Goal: Task Accomplishment & Management: Use online tool/utility

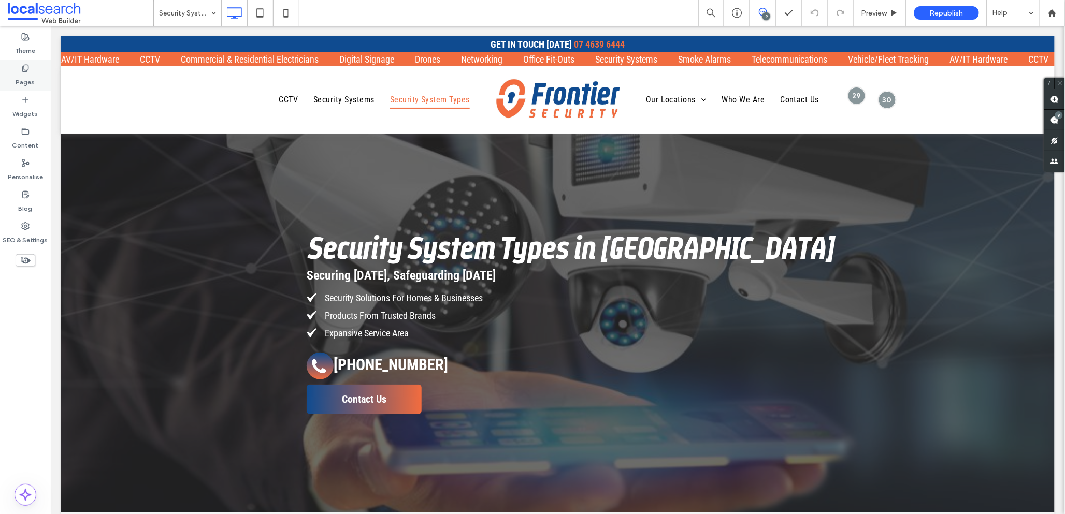
click at [24, 72] on label "Pages" at bounding box center [25, 79] width 19 height 14
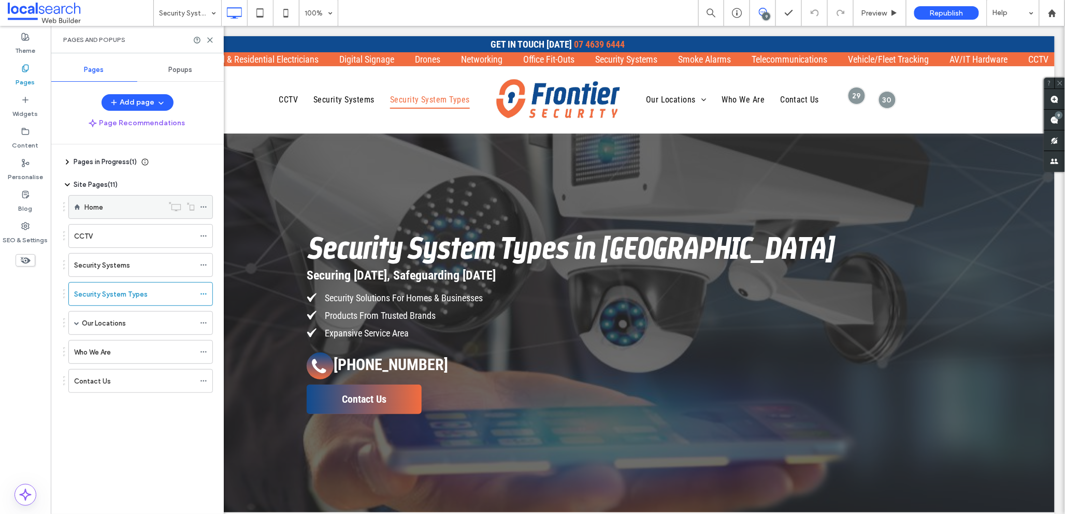
click at [105, 209] on div "Home" at bounding box center [123, 207] width 79 height 11
click at [209, 40] on use at bounding box center [210, 40] width 5 height 5
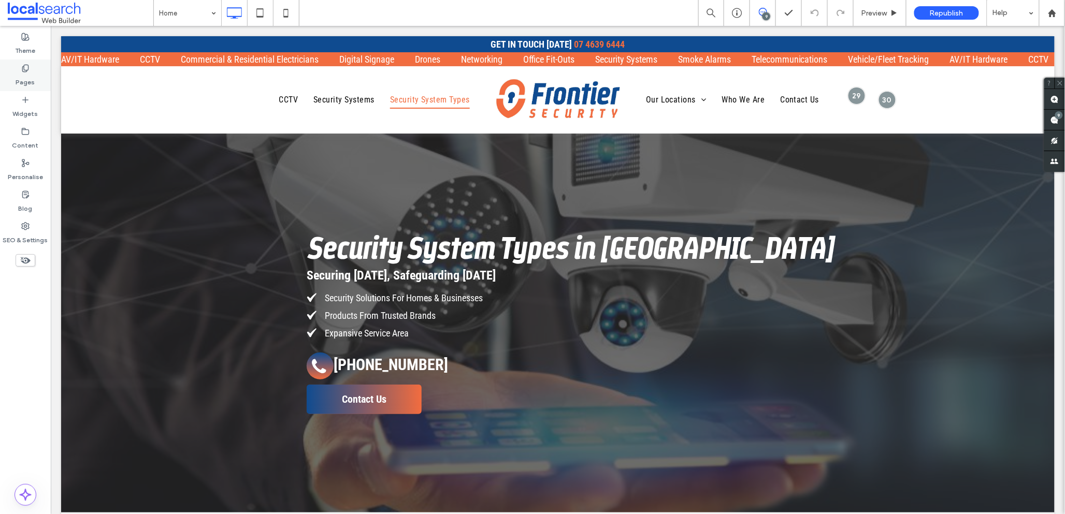
click at [19, 70] on div "Pages" at bounding box center [25, 76] width 51 height 32
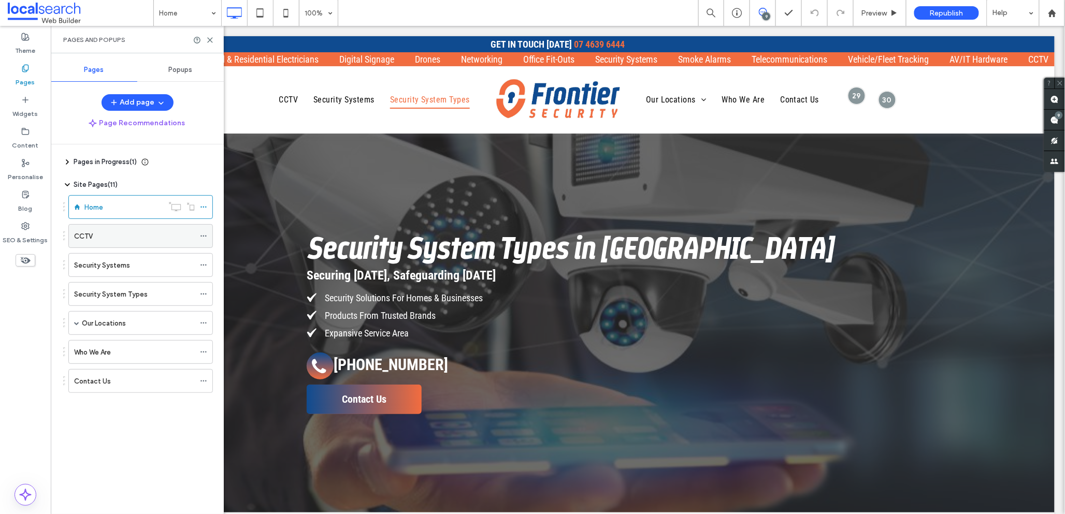
click at [129, 236] on div "CCTV" at bounding box center [134, 236] width 121 height 11
click at [208, 38] on use at bounding box center [210, 40] width 5 height 5
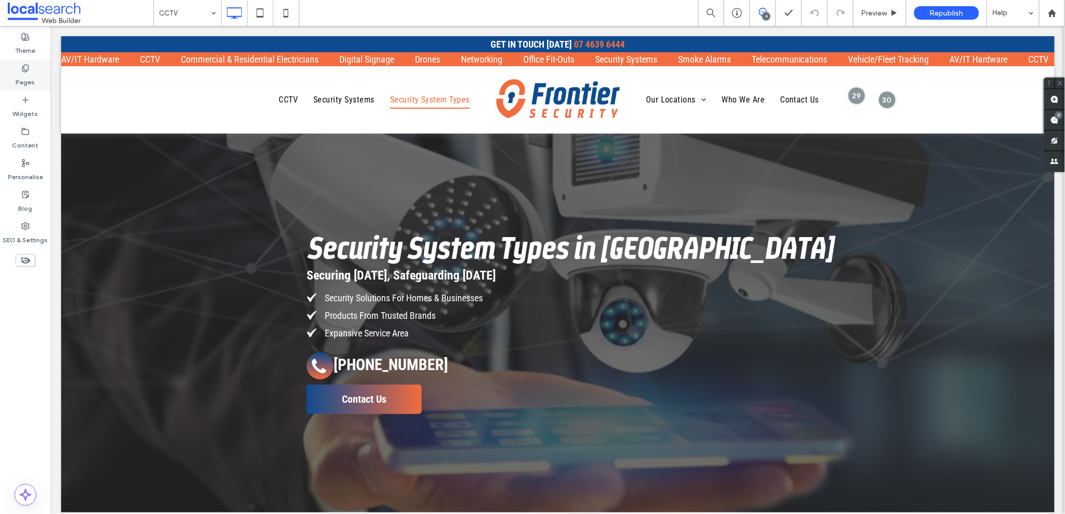
click at [16, 66] on div "Pages" at bounding box center [25, 76] width 51 height 32
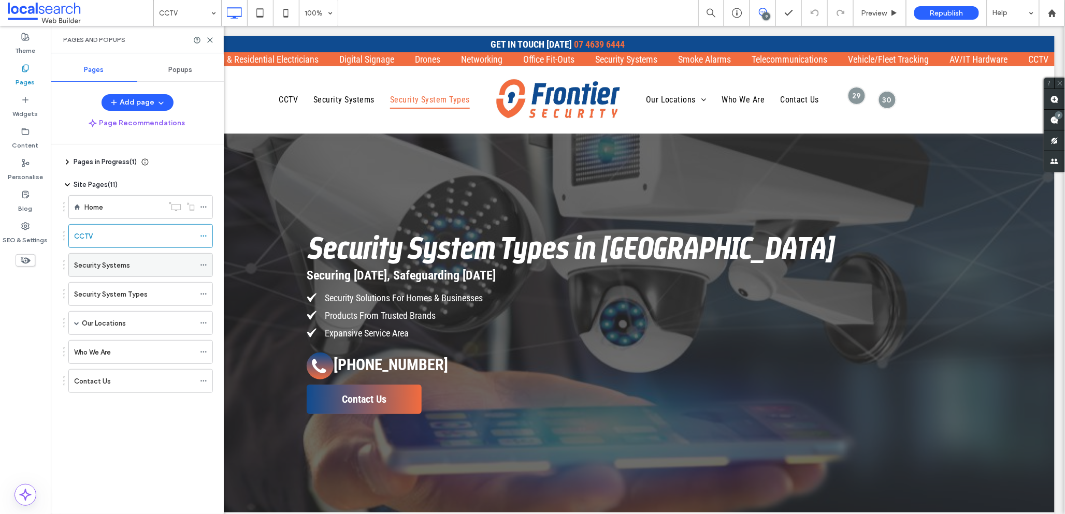
click at [130, 270] on div "Security Systems" at bounding box center [134, 265] width 121 height 11
click at [211, 40] on icon at bounding box center [210, 40] width 8 height 8
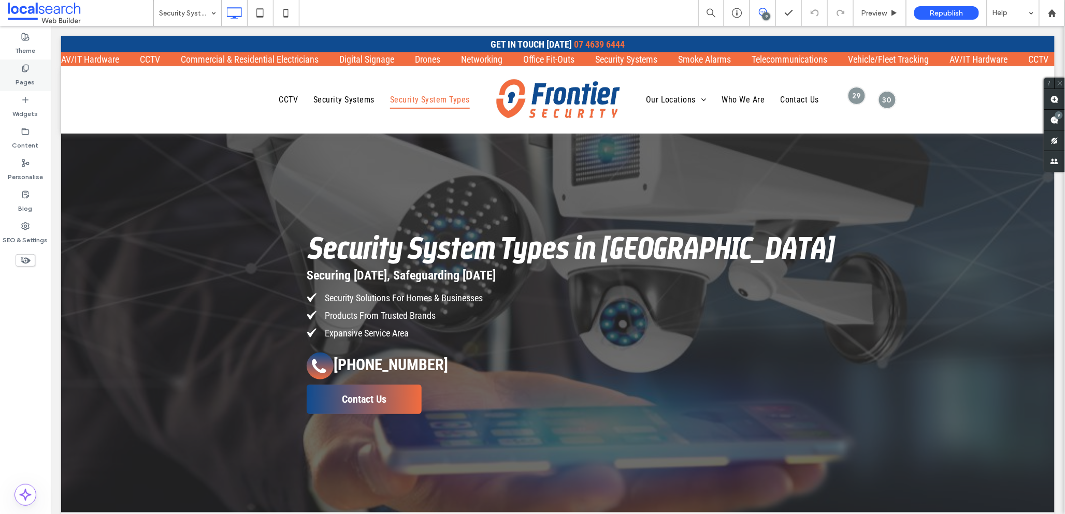
click at [22, 69] on icon at bounding box center [25, 68] width 8 height 8
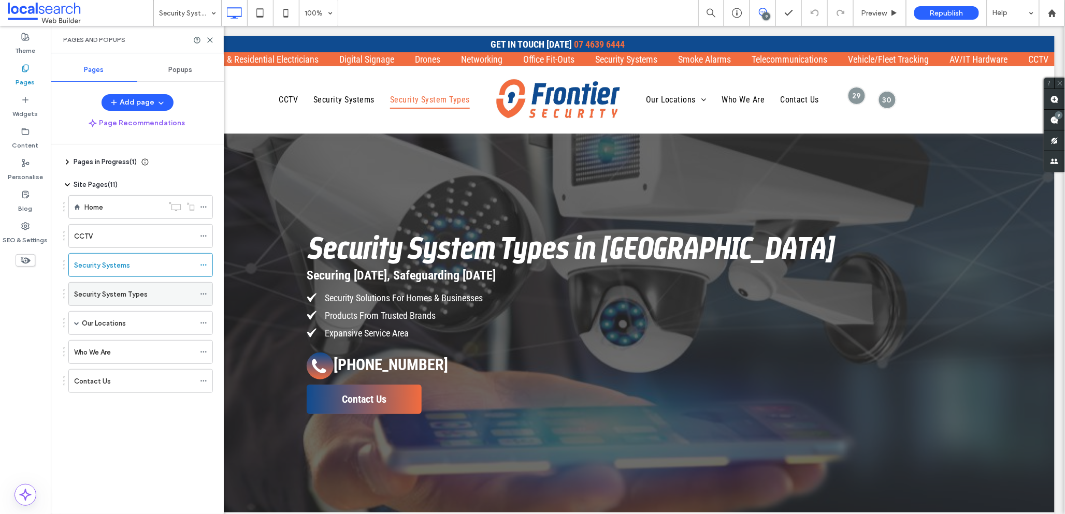
click at [123, 296] on label "Security System Types" at bounding box center [111, 294] width 74 height 18
click at [210, 40] on use at bounding box center [210, 40] width 5 height 5
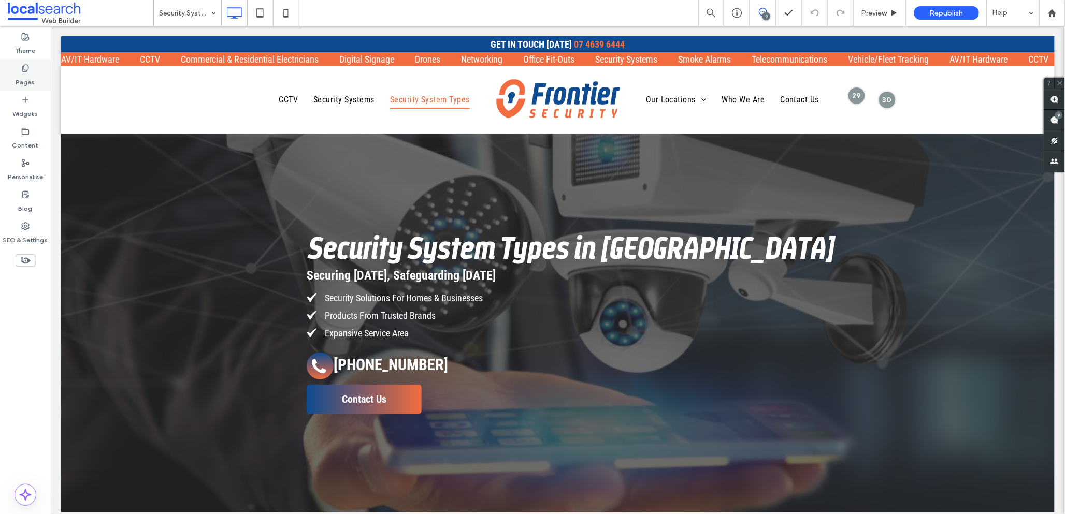
click at [25, 74] on label "Pages" at bounding box center [25, 79] width 19 height 14
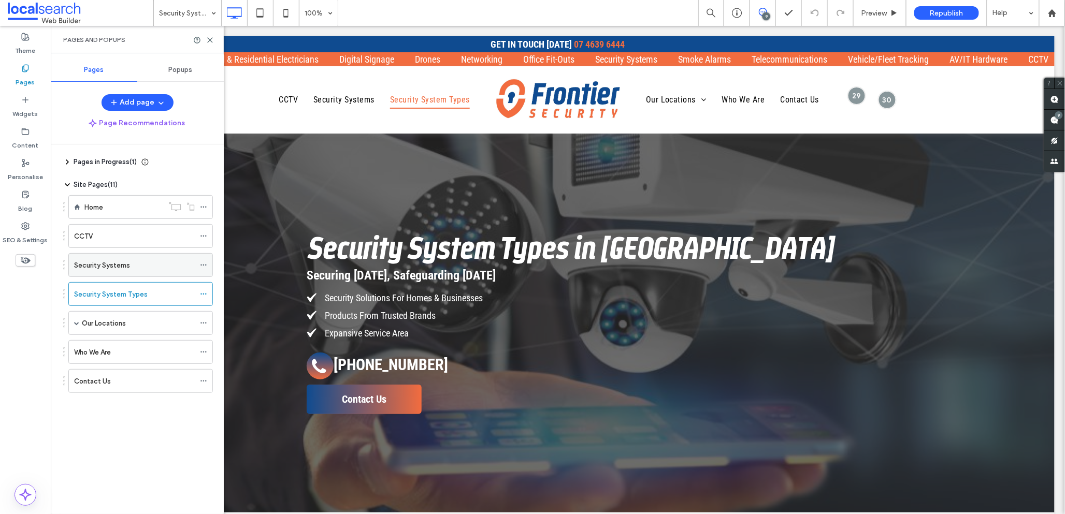
click at [132, 270] on div "Security Systems" at bounding box center [134, 265] width 121 height 11
click at [77, 323] on span at bounding box center [76, 323] width 5 height 5
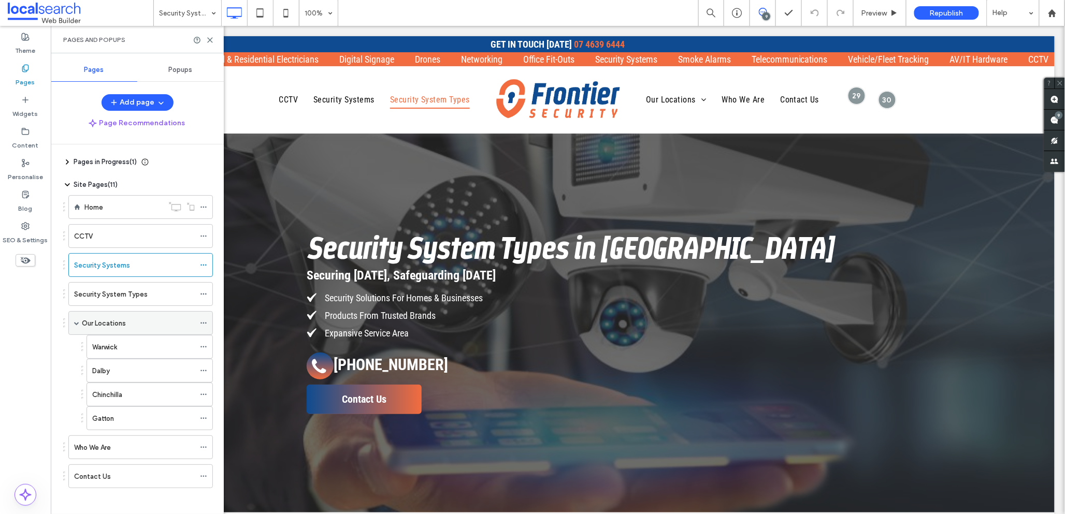
click at [117, 326] on label "Our Locations" at bounding box center [104, 323] width 44 height 18
click at [208, 39] on icon at bounding box center [210, 40] width 8 height 8
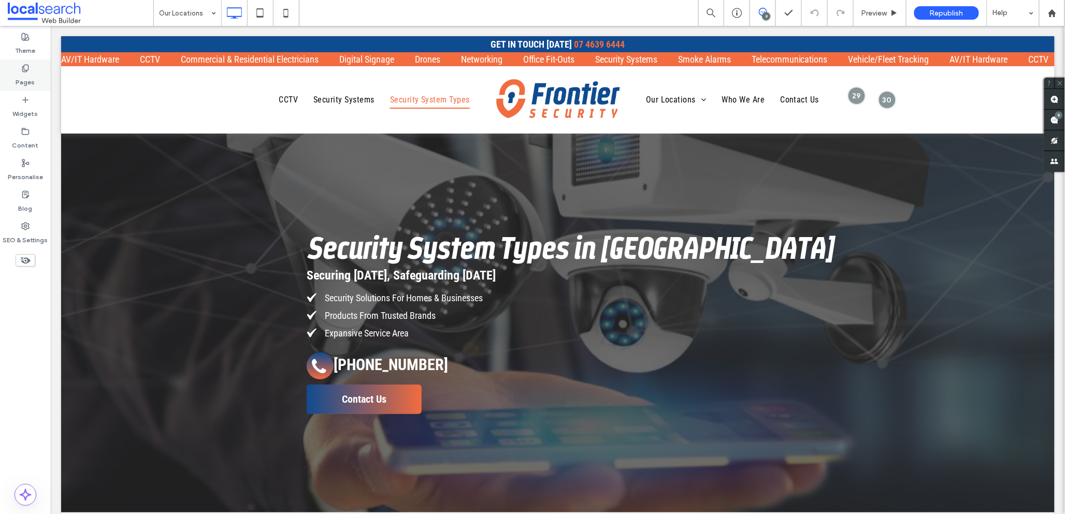
click at [27, 79] on label "Pages" at bounding box center [25, 79] width 19 height 14
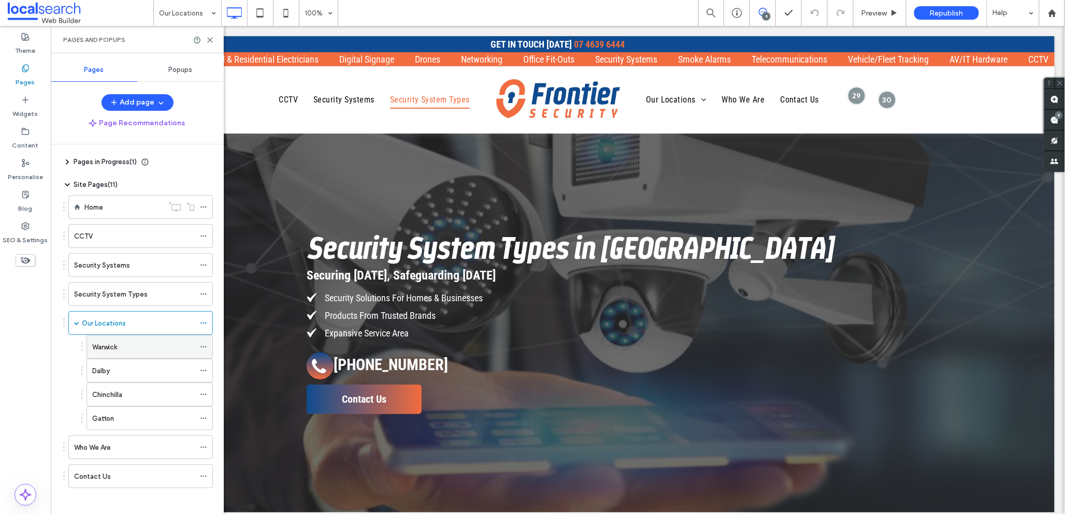
click at [136, 352] on div "Warwick" at bounding box center [143, 347] width 103 height 11
click at [210, 39] on use at bounding box center [210, 40] width 5 height 5
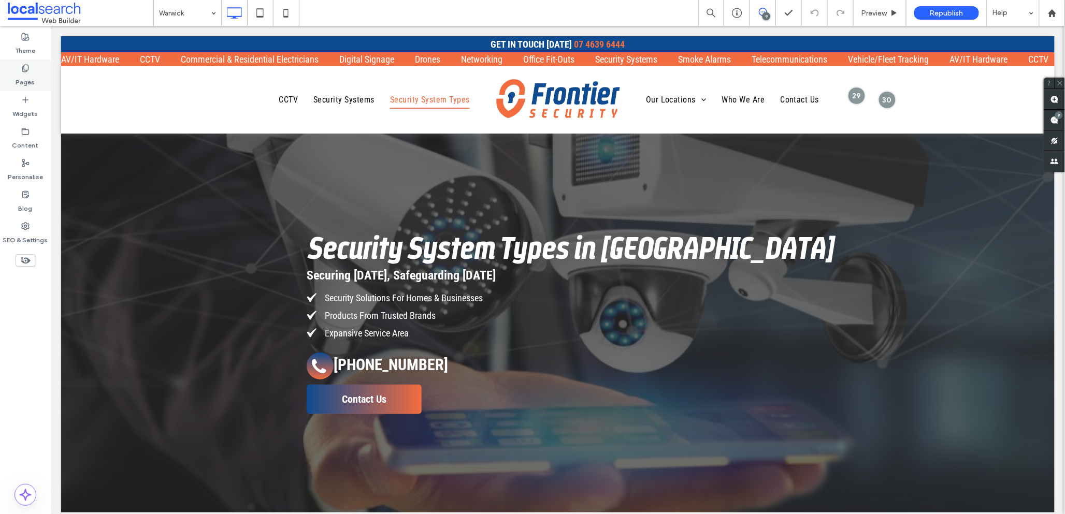
click at [22, 71] on icon at bounding box center [25, 68] width 8 height 8
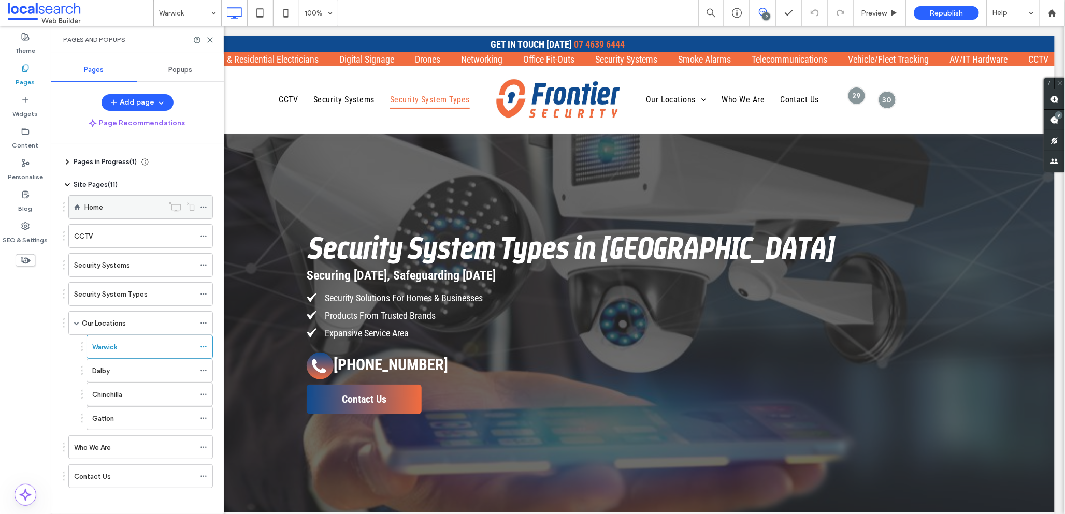
click at [124, 205] on div "Home" at bounding box center [123, 207] width 79 height 11
click at [123, 241] on div "CCTV" at bounding box center [134, 236] width 121 height 11
click at [111, 265] on label "Security Systems" at bounding box center [102, 265] width 56 height 18
click at [110, 295] on label "Security System Types" at bounding box center [111, 294] width 74 height 18
click at [132, 326] on div "Our Locations" at bounding box center [138, 323] width 113 height 11
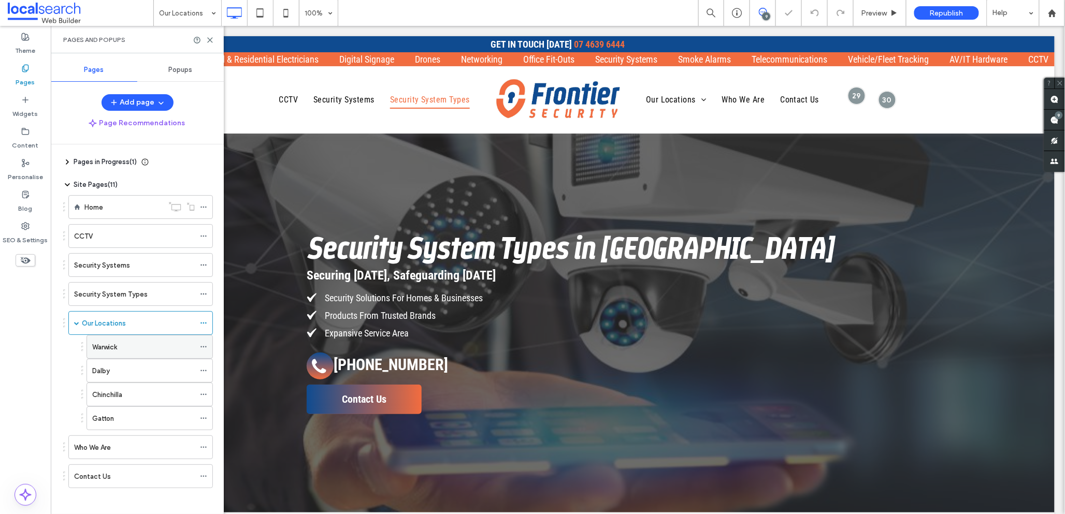
click at [138, 351] on div "Warwick" at bounding box center [143, 347] width 103 height 11
click at [141, 294] on label "Security System Types" at bounding box center [111, 294] width 74 height 18
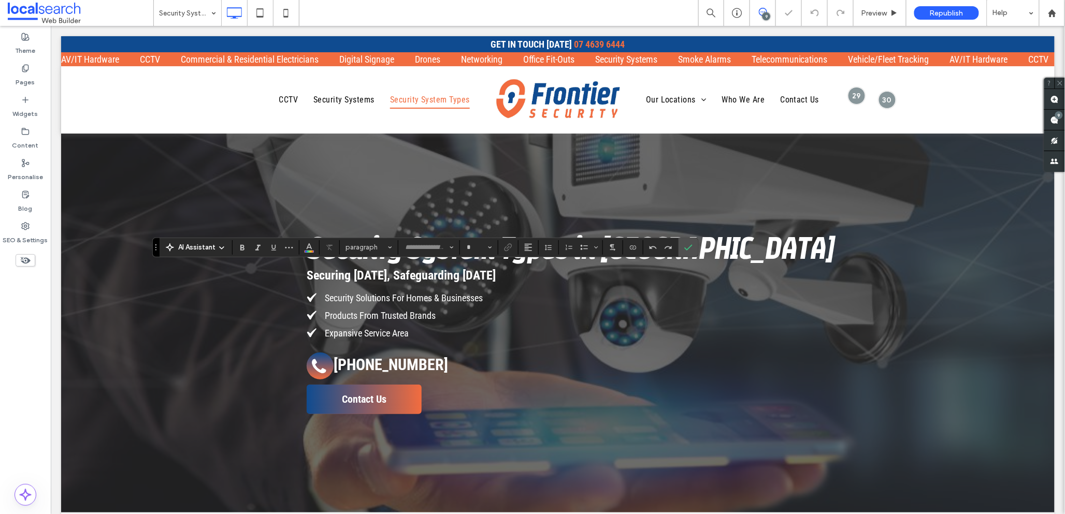
type input "**********"
type input "**"
click at [21, 76] on label "Pages" at bounding box center [25, 79] width 19 height 14
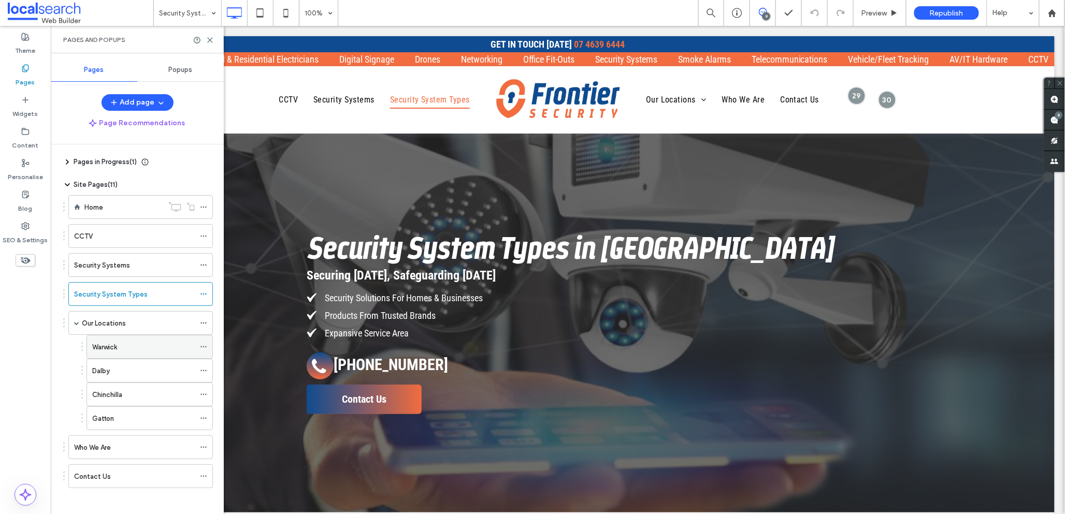
click at [144, 350] on div "Warwick" at bounding box center [143, 347] width 103 height 11
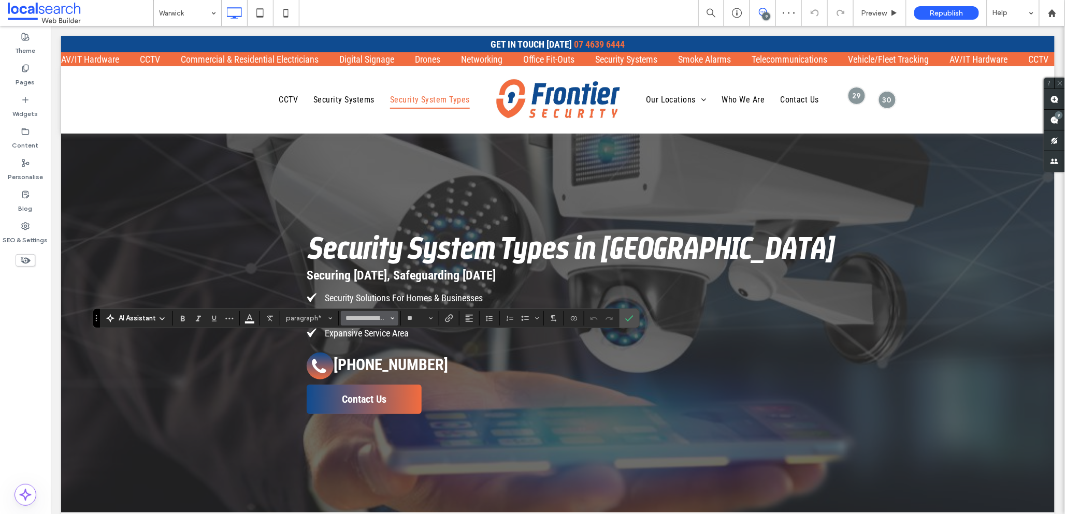
type input "**"
click at [629, 318] on icon "Confirm" at bounding box center [629, 318] width 8 height 8
click at [30, 76] on label "Pages" at bounding box center [25, 79] width 19 height 14
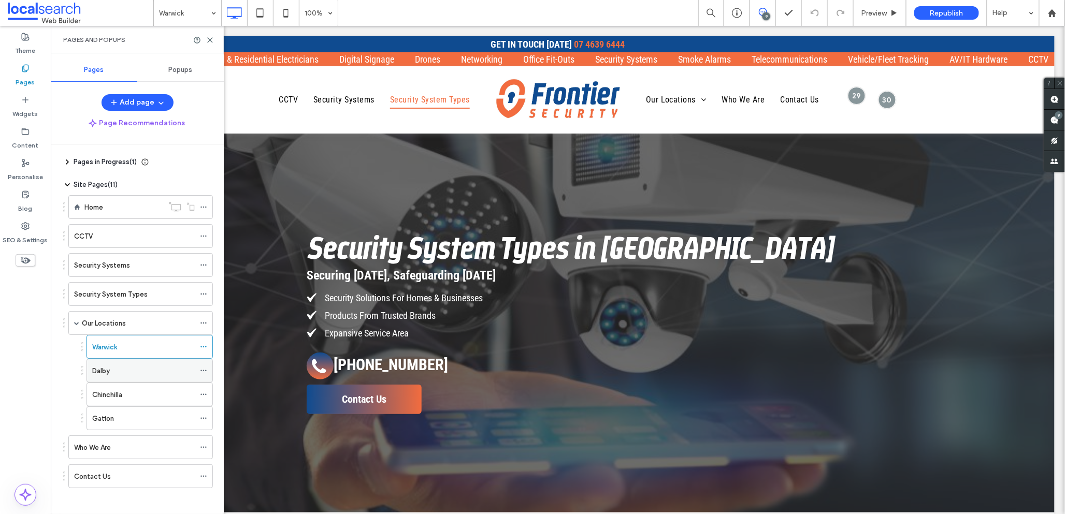
click at [127, 374] on div "Dalby" at bounding box center [143, 371] width 103 height 11
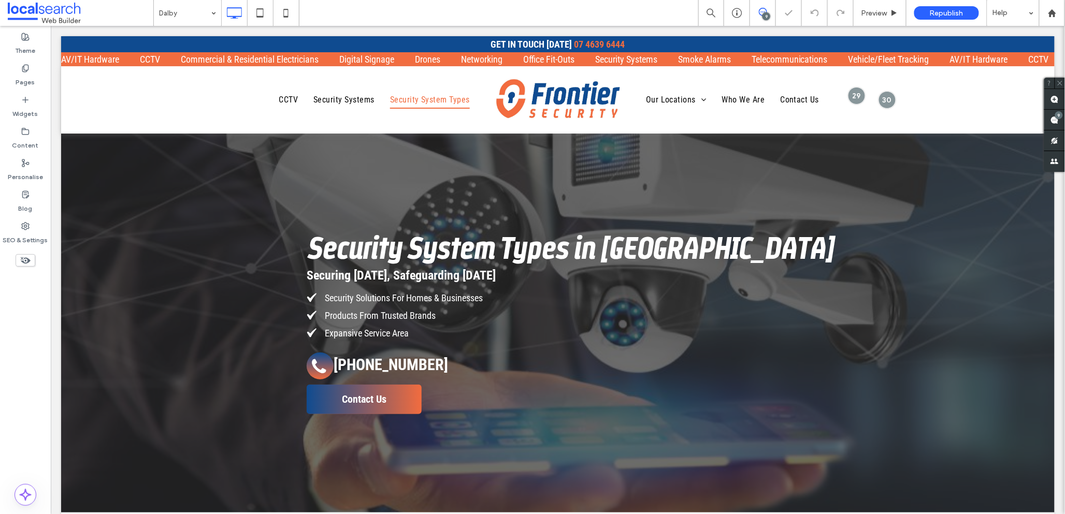
type input "**********"
click at [595, 316] on icon "Undo" at bounding box center [594, 318] width 8 height 8
type input "**"
click at [628, 319] on icon "Confirm" at bounding box center [629, 318] width 8 height 8
click at [26, 75] on label "Pages" at bounding box center [25, 79] width 19 height 14
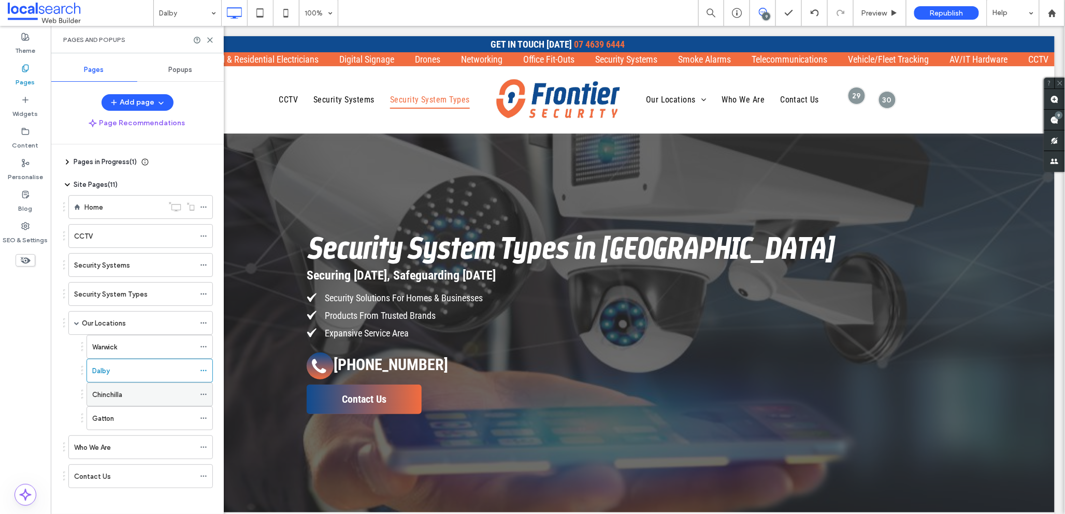
click at [122, 394] on label "Chinchilla" at bounding box center [107, 395] width 30 height 18
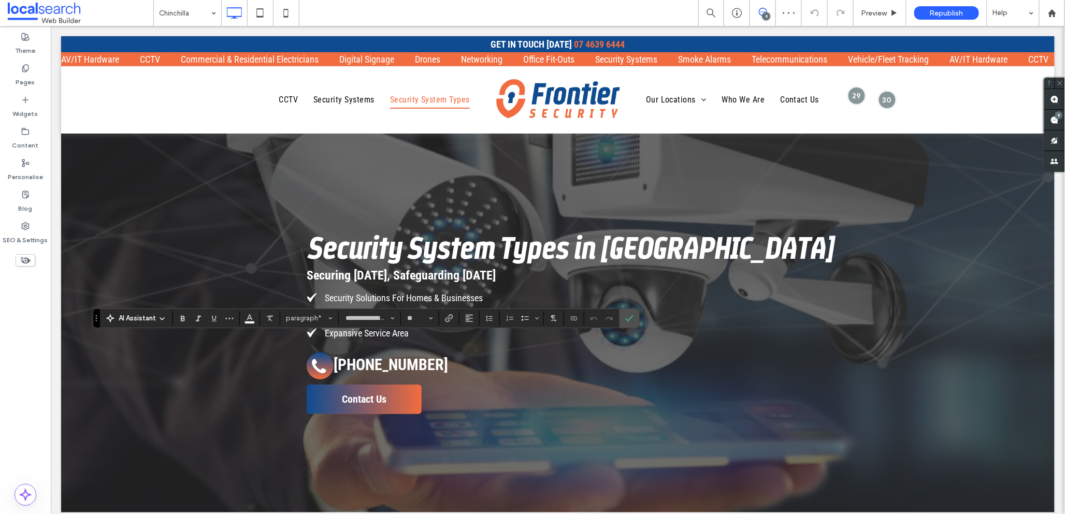
type input "**"
click at [626, 316] on icon "Confirm" at bounding box center [629, 318] width 8 height 8
click at [24, 74] on label "Pages" at bounding box center [25, 79] width 19 height 14
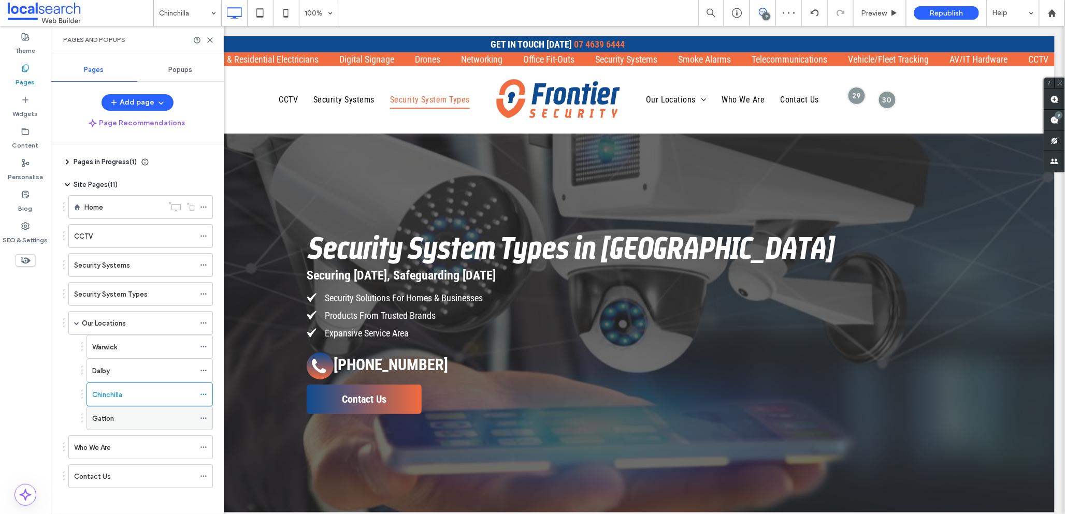
click at [135, 422] on div "Gatton" at bounding box center [143, 418] width 103 height 11
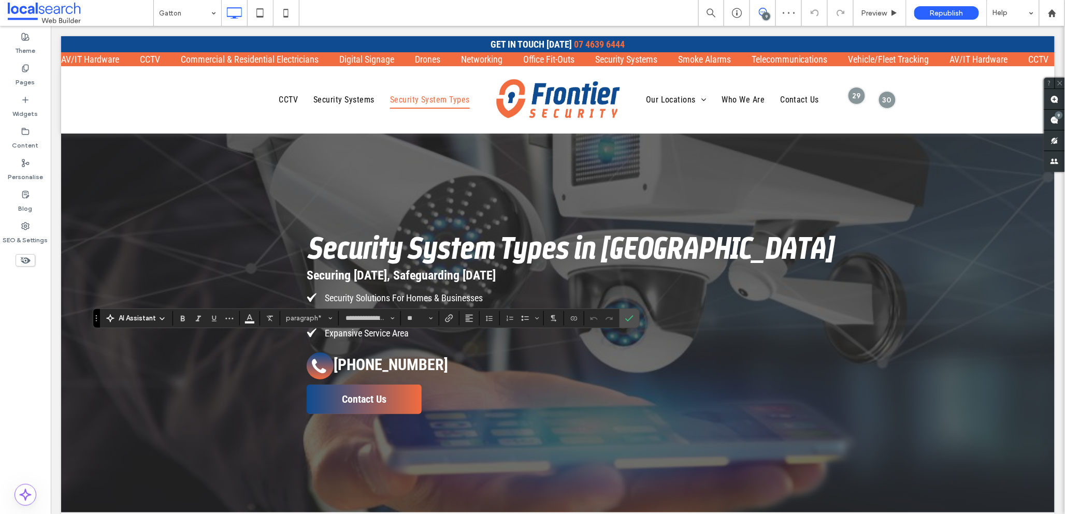
type input "**"
click at [628, 316] on icon "Confirm" at bounding box center [629, 318] width 8 height 8
click at [28, 76] on label "Pages" at bounding box center [25, 79] width 19 height 14
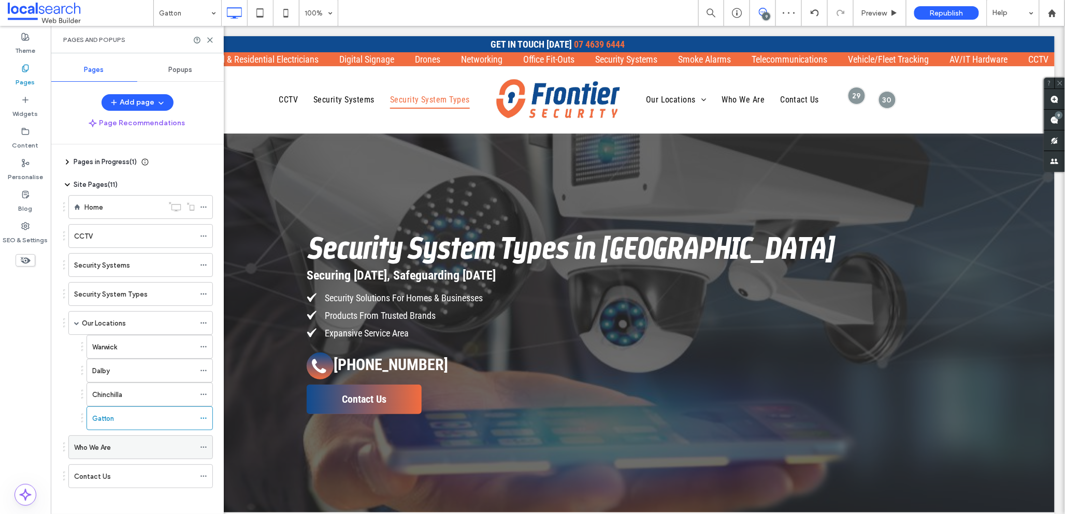
click at [119, 452] on div "Who We Are" at bounding box center [134, 447] width 121 height 11
click at [110, 484] on div "Contact Us" at bounding box center [134, 476] width 121 height 23
click at [140, 452] on div "Who We Are" at bounding box center [134, 447] width 121 height 11
click at [130, 355] on div "Warwick" at bounding box center [143, 347] width 103 height 23
click at [129, 323] on div "Our Locations" at bounding box center [138, 323] width 113 height 11
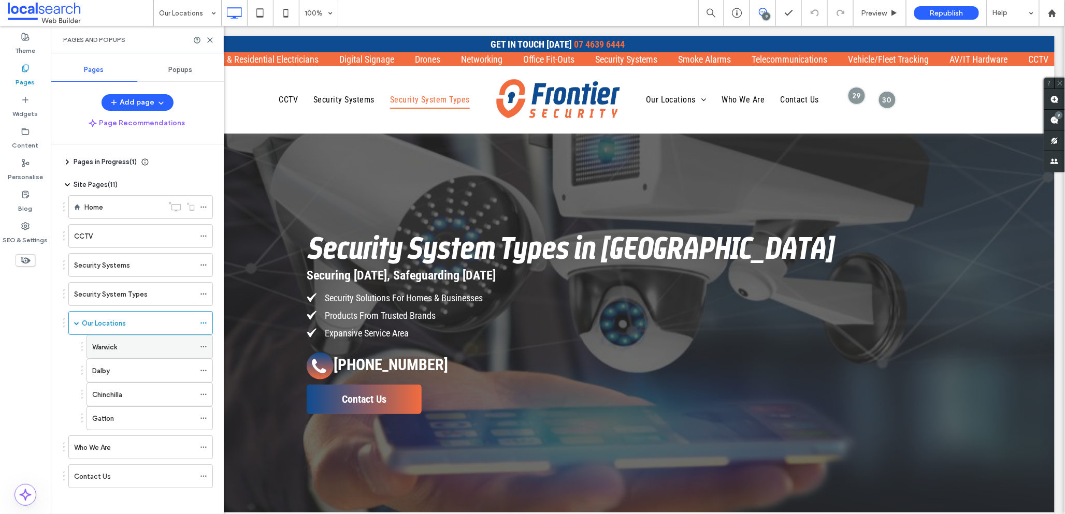
click at [117, 352] on label "Warwick" at bounding box center [104, 347] width 25 height 18
click at [210, 39] on use at bounding box center [210, 40] width 5 height 5
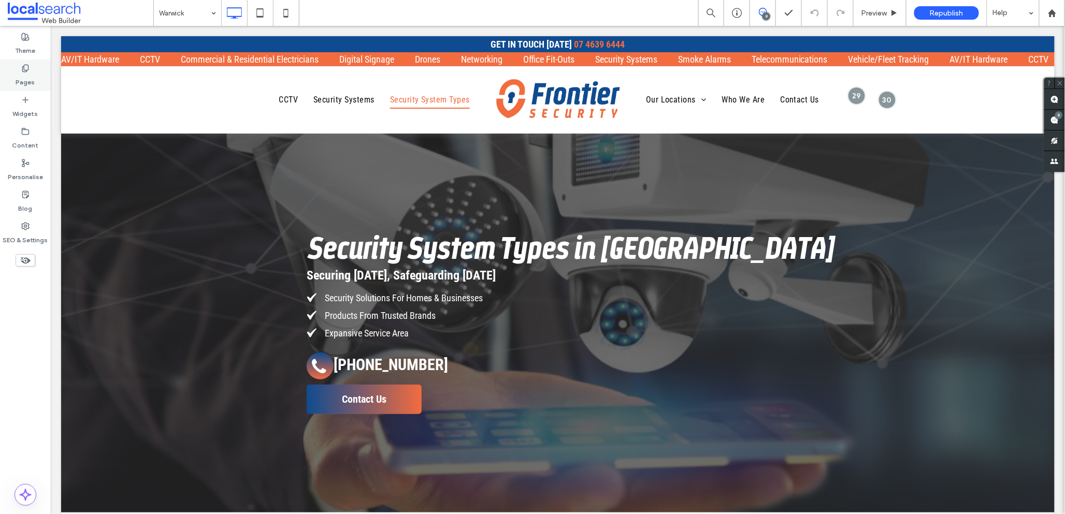
click at [22, 69] on use at bounding box center [25, 68] width 6 height 7
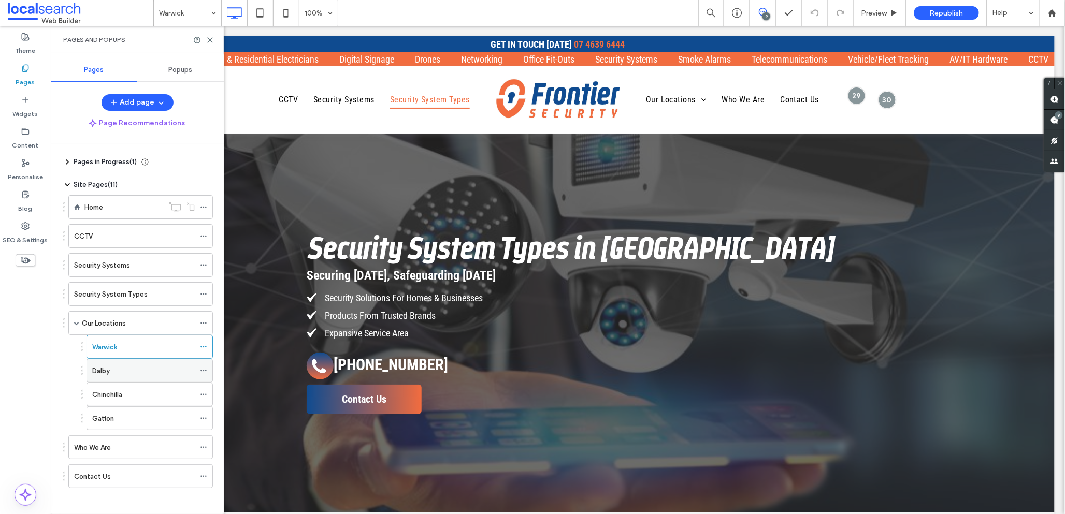
click at [149, 370] on div "Dalby" at bounding box center [143, 371] width 103 height 11
click at [209, 42] on div "Dalby 100% 9 Preview Republish Help Site Comments Site Comments Automate new co…" at bounding box center [532, 257] width 1065 height 514
click at [208, 38] on use at bounding box center [210, 40] width 5 height 5
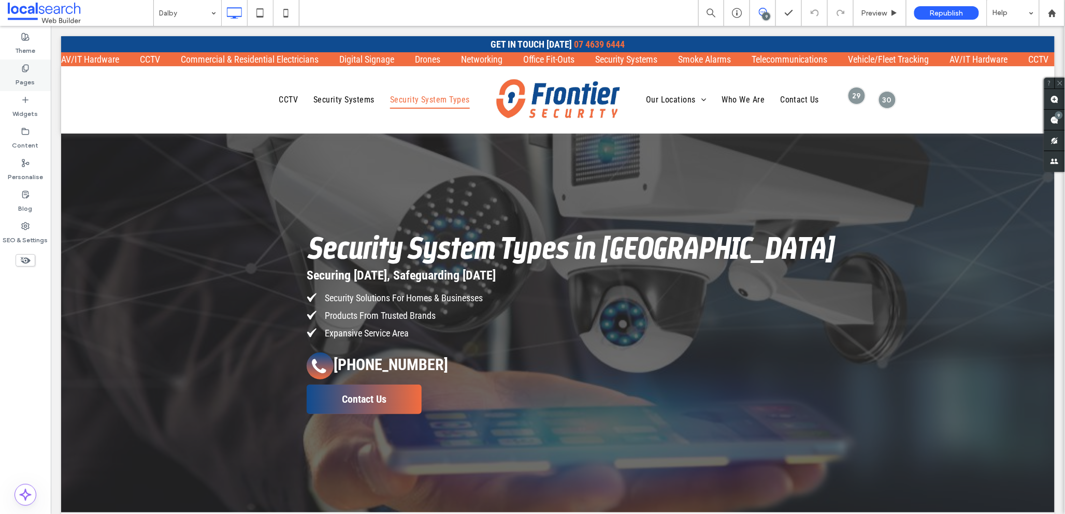
click at [27, 73] on label "Pages" at bounding box center [25, 79] width 19 height 14
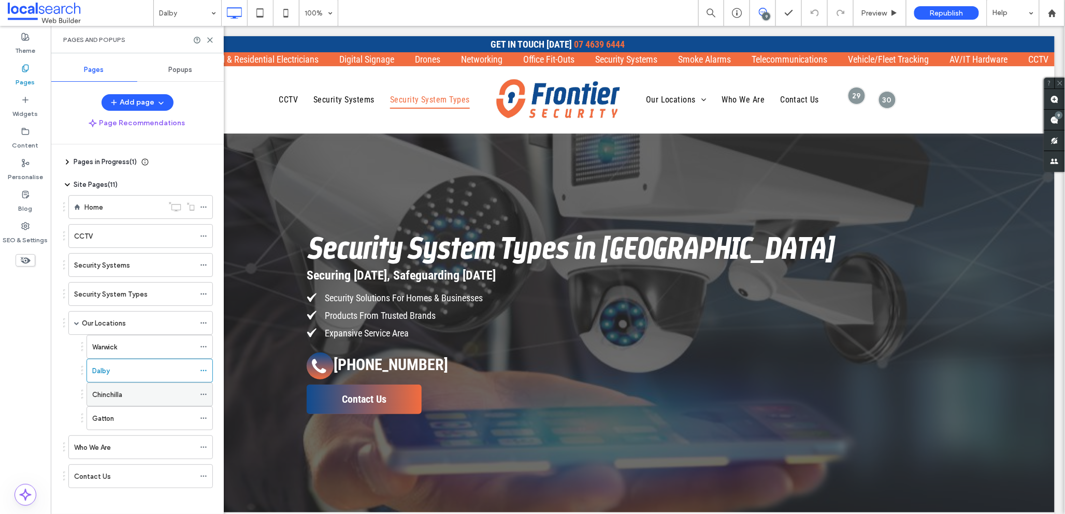
click at [139, 394] on div "Chinchilla" at bounding box center [143, 394] width 103 height 11
click at [209, 39] on icon at bounding box center [210, 40] width 8 height 8
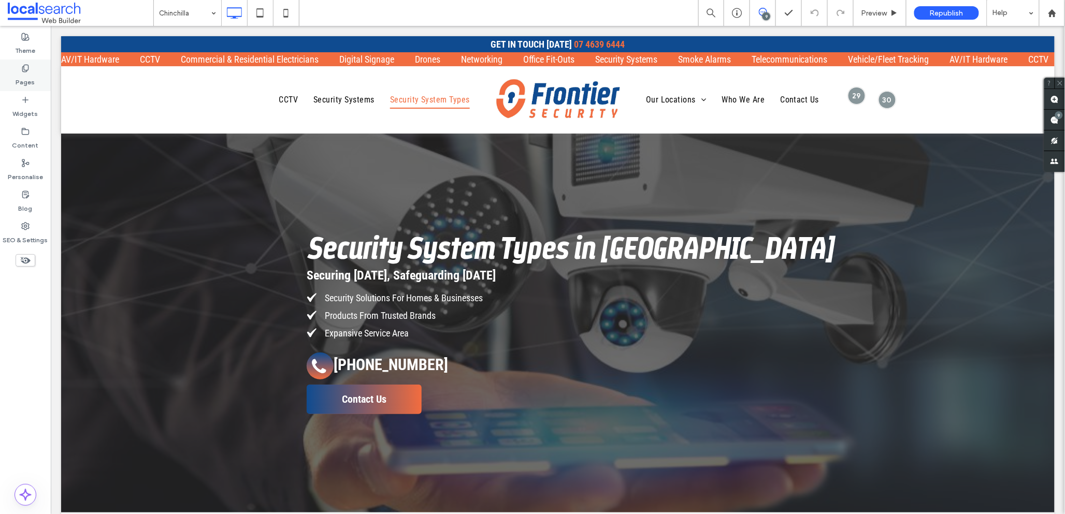
click at [33, 71] on div "Pages" at bounding box center [25, 76] width 51 height 32
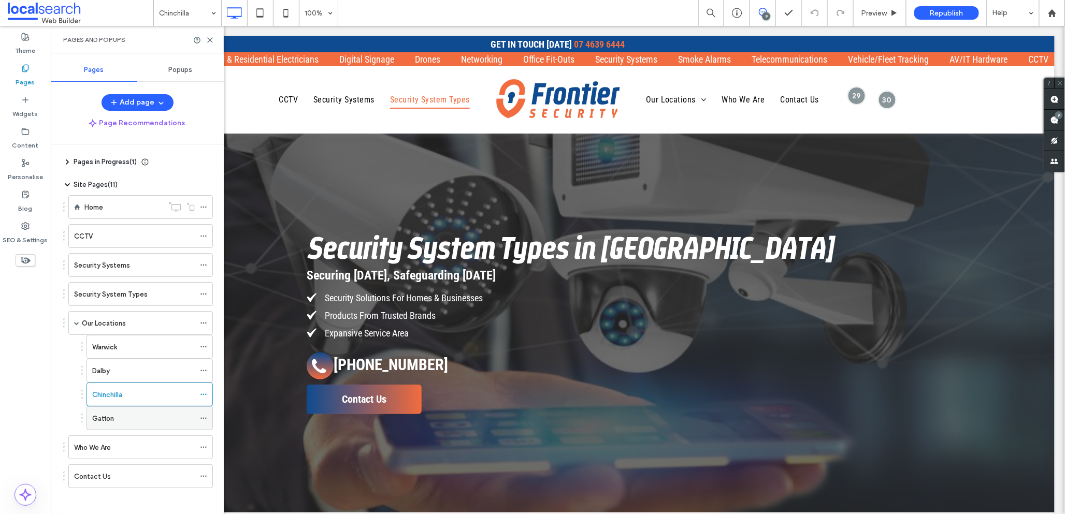
click at [124, 425] on div "Gatton" at bounding box center [143, 418] width 103 height 23
click at [210, 38] on icon at bounding box center [210, 40] width 8 height 8
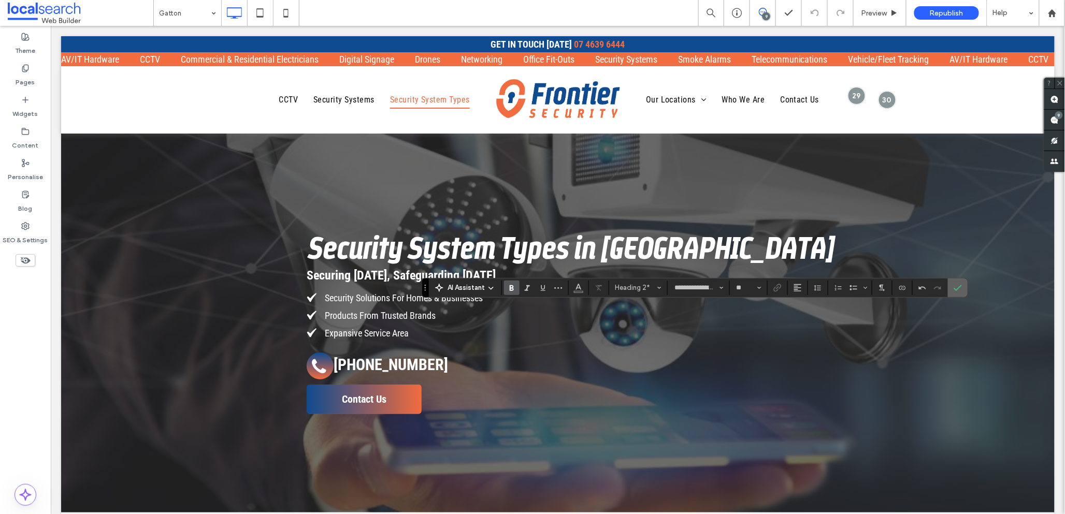
click at [958, 288] on use "Confirm" at bounding box center [958, 288] width 8 height 6
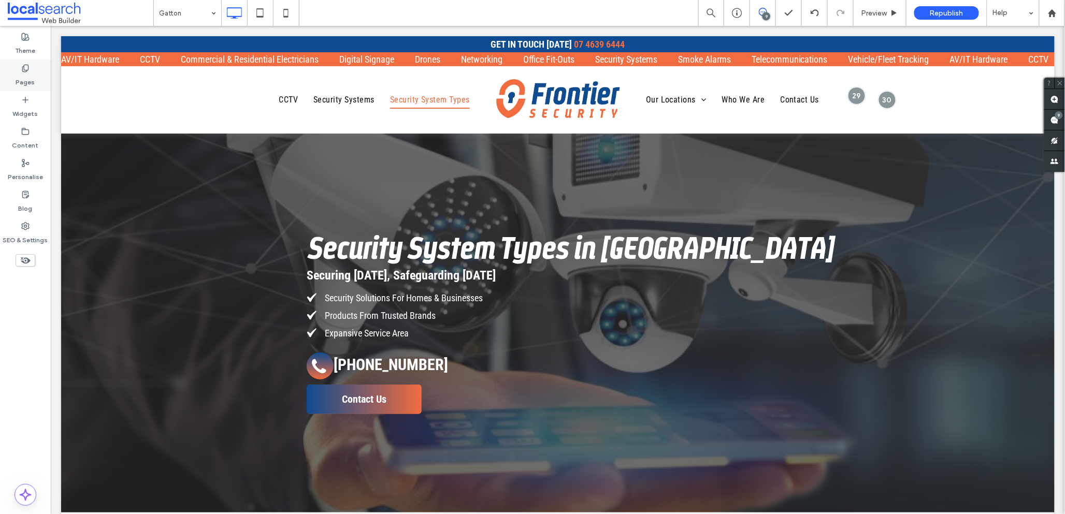
click at [25, 80] on label "Pages" at bounding box center [25, 79] width 19 height 14
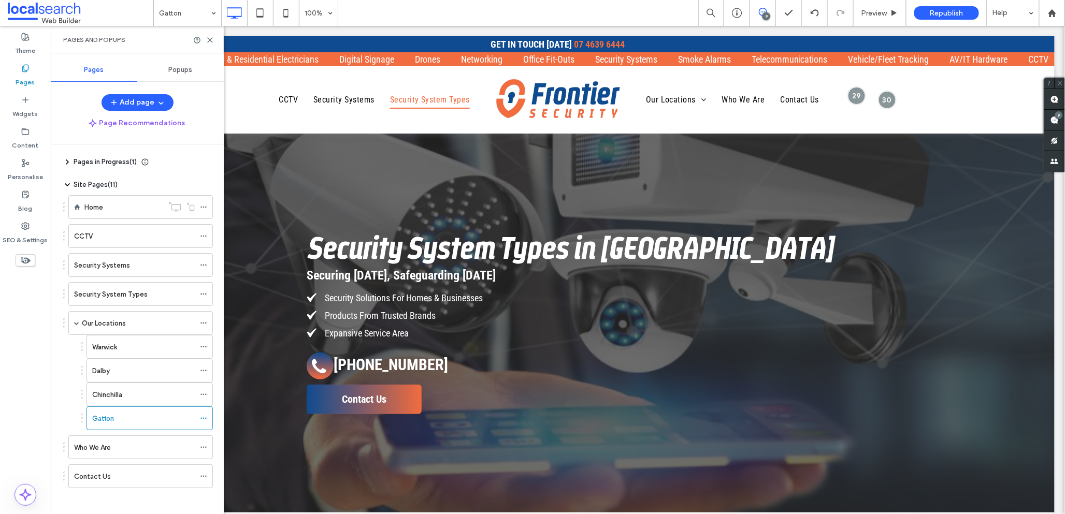
click at [34, 402] on div "Theme Pages Widgets Content Personalise Blog SEO & Settings" at bounding box center [25, 270] width 51 height 488
click at [210, 38] on icon at bounding box center [210, 40] width 8 height 8
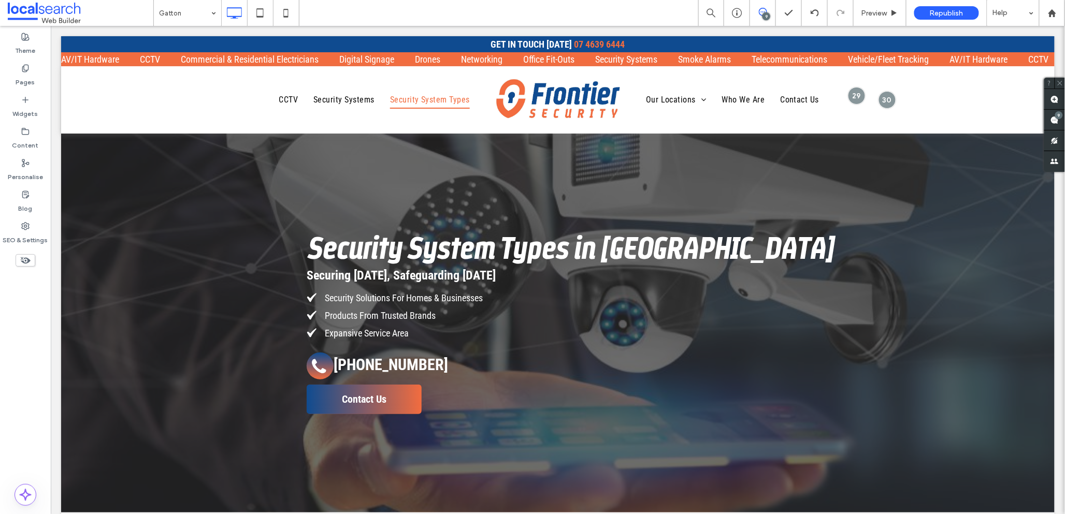
click at [587, 12] on div "Gatton 9 Preview Republish Help" at bounding box center [608, 13] width 911 height 26
click at [25, 72] on label "Pages" at bounding box center [25, 79] width 19 height 14
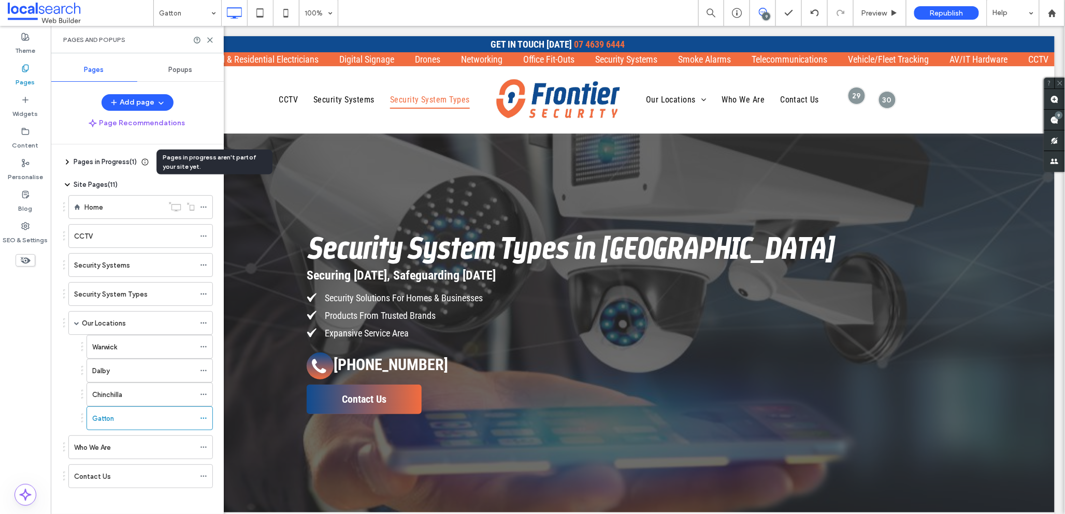
click at [148, 163] on icon at bounding box center [145, 162] width 8 height 8
click at [147, 162] on icon at bounding box center [145, 162] width 8 height 8
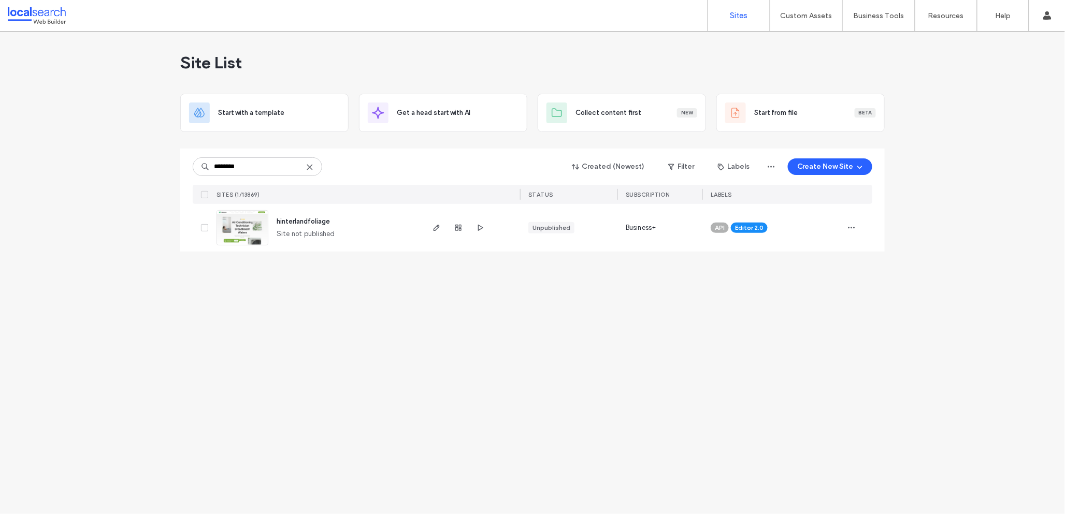
type input "********"
click at [248, 225] on img at bounding box center [242, 246] width 51 height 70
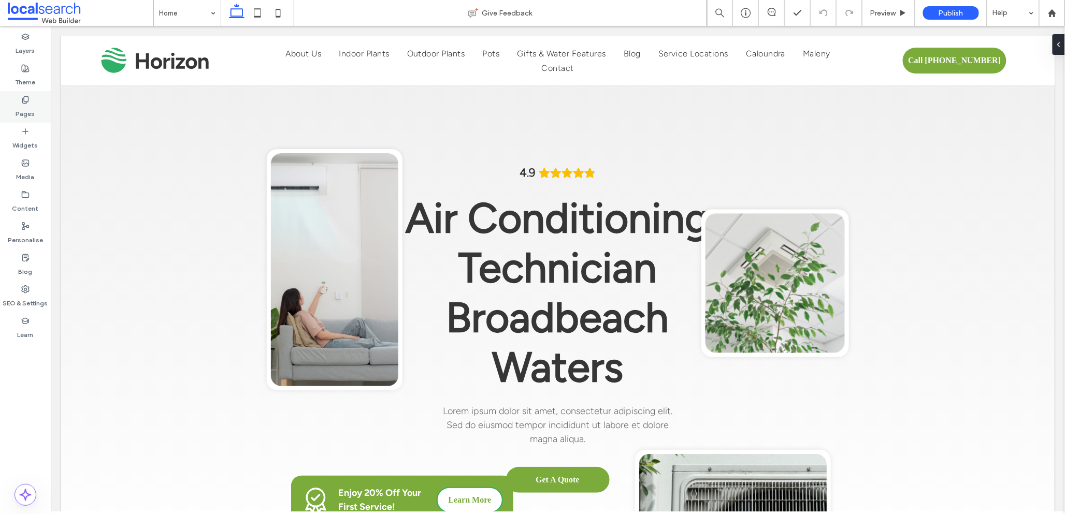
click at [23, 106] on label "Pages" at bounding box center [25, 111] width 19 height 14
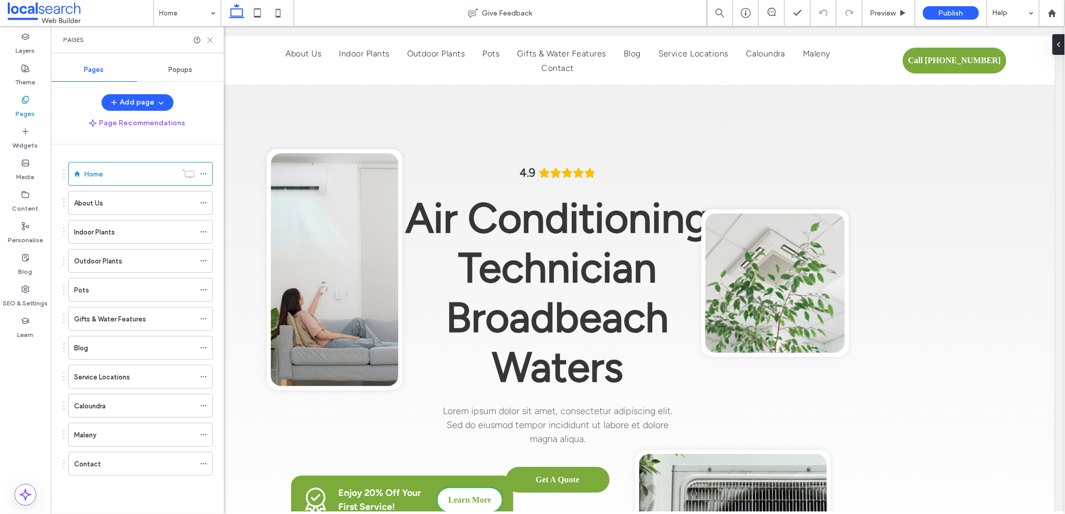
click at [210, 39] on icon at bounding box center [210, 40] width 8 height 8
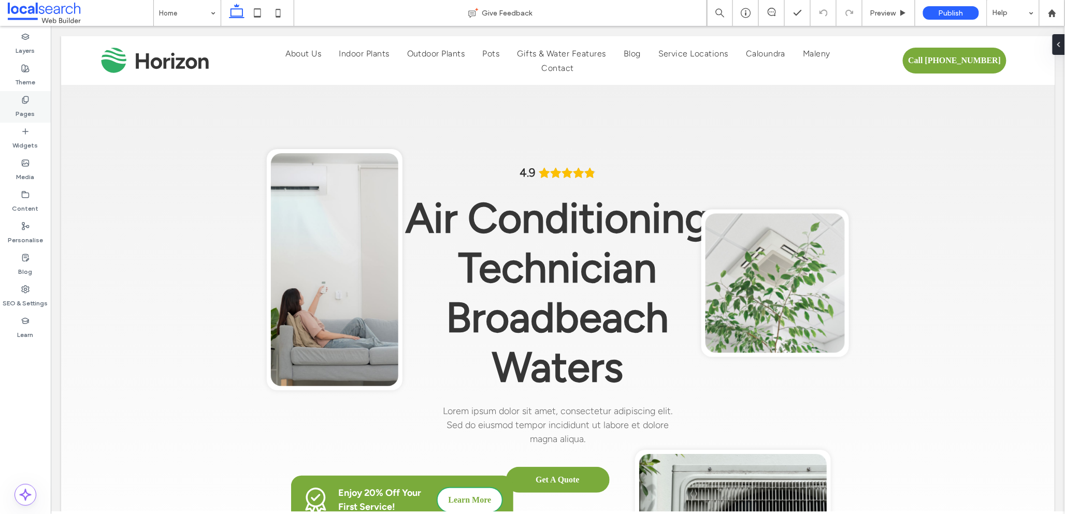
click at [25, 100] on icon at bounding box center [25, 100] width 8 height 8
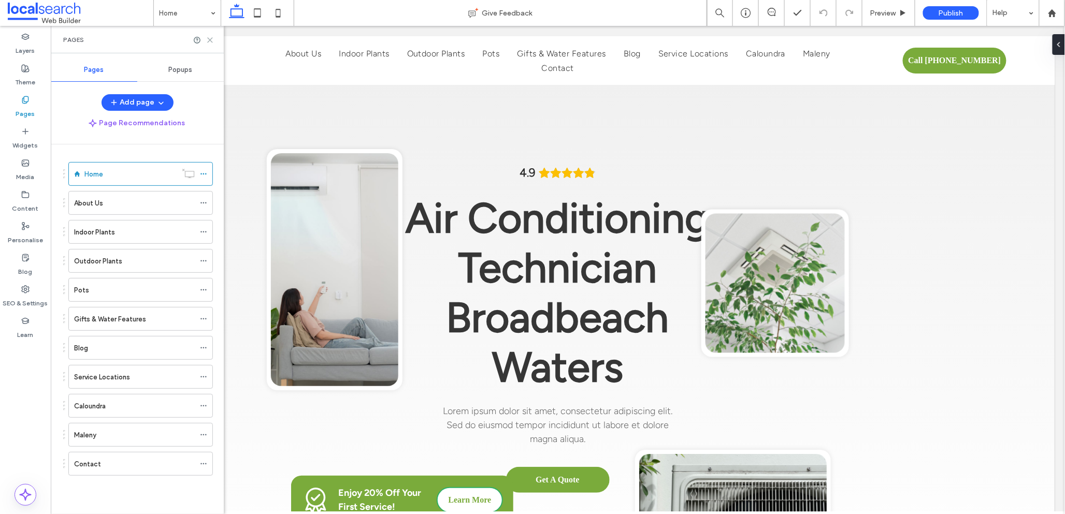
click at [209, 42] on icon at bounding box center [210, 40] width 8 height 8
